Goal: Task Accomplishment & Management: Manage account settings

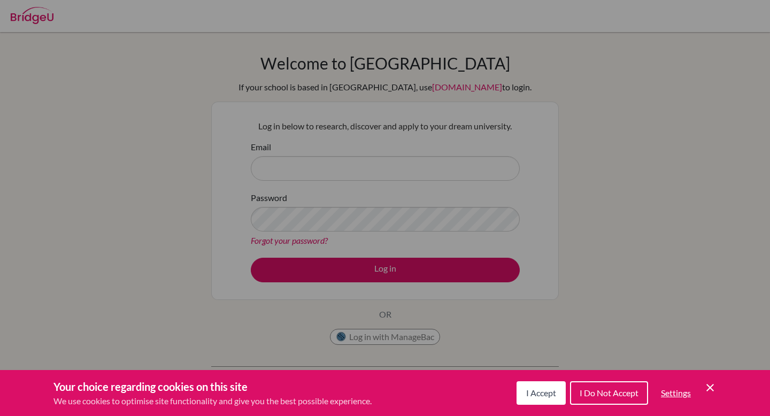
click at [608, 397] on span "I Do Not Accept" at bounding box center [609, 393] width 59 height 10
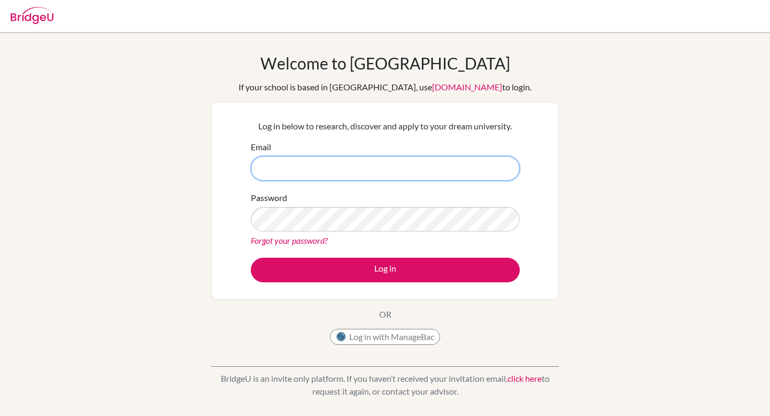
click at [431, 171] on input "Email" at bounding box center [385, 168] width 269 height 25
click at [384, 341] on button "Log in with ManageBac" at bounding box center [385, 337] width 110 height 16
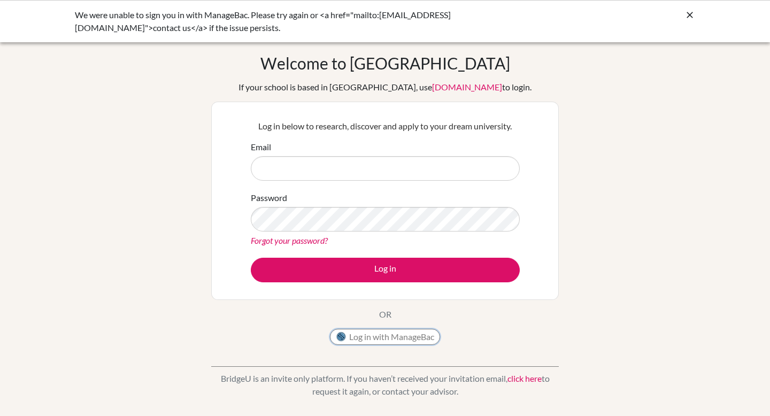
click at [383, 338] on button "Log in with ManageBac" at bounding box center [385, 337] width 110 height 16
click at [691, 18] on icon at bounding box center [689, 15] width 11 height 11
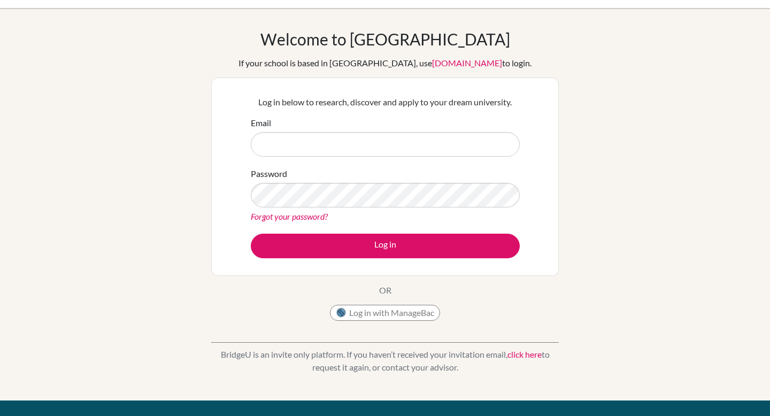
scroll to position [26, 0]
